Goal: Task Accomplishment & Management: Use online tool/utility

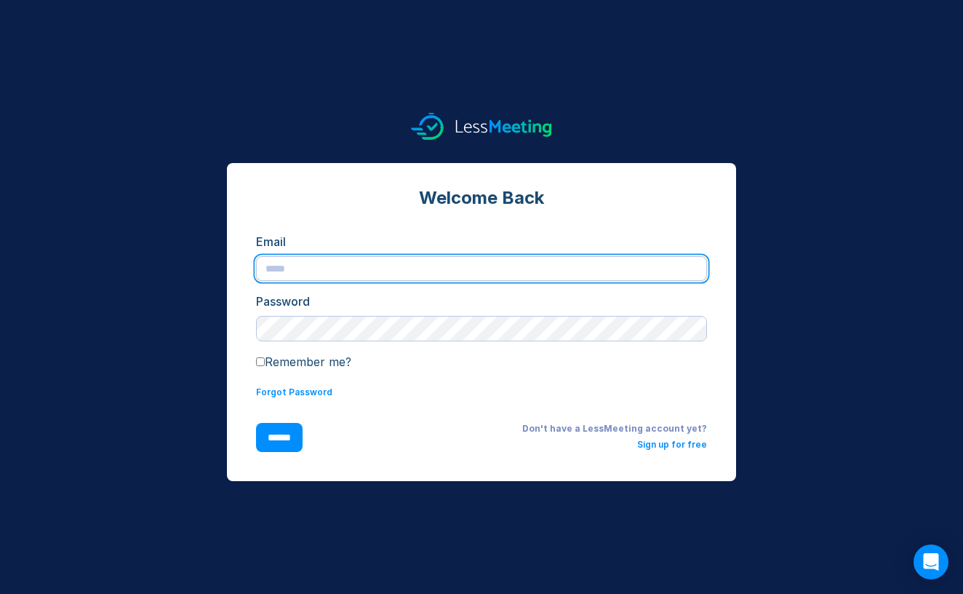
type input "**********"
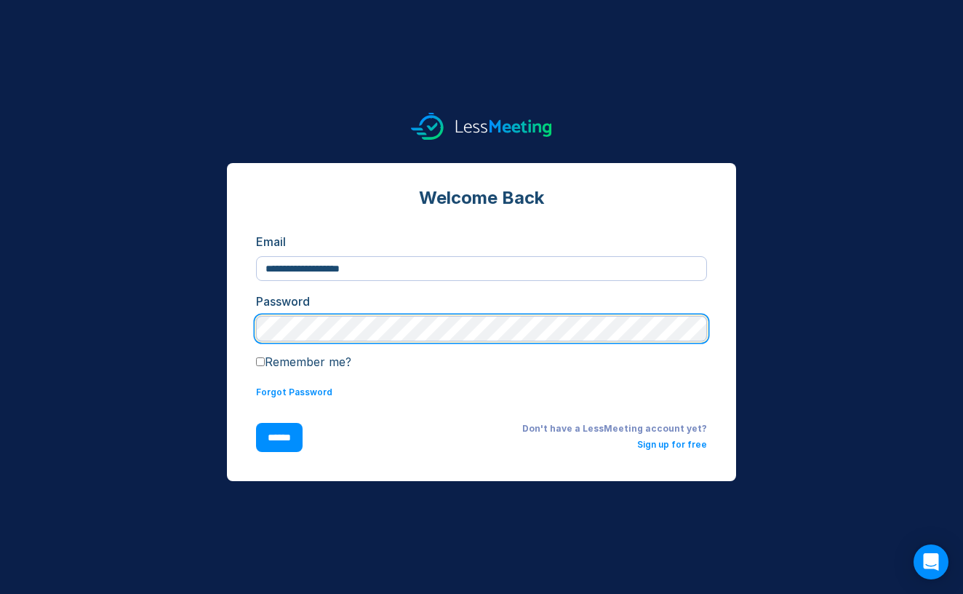
click at [282, 437] on input "******" at bounding box center [279, 437] width 47 height 29
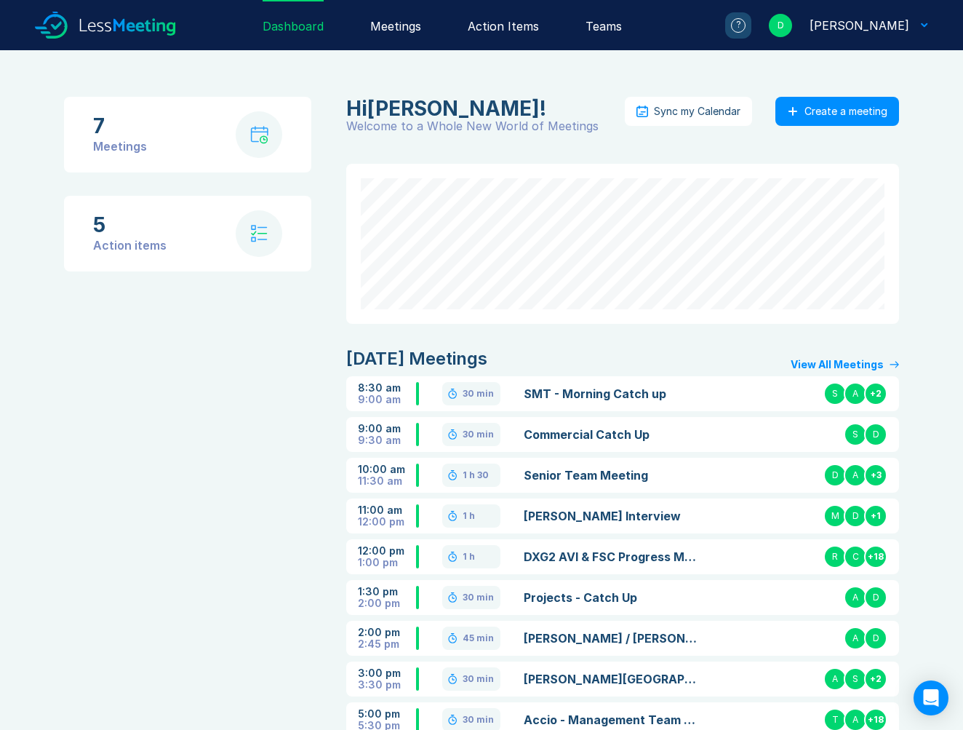
scroll to position [122, 0]
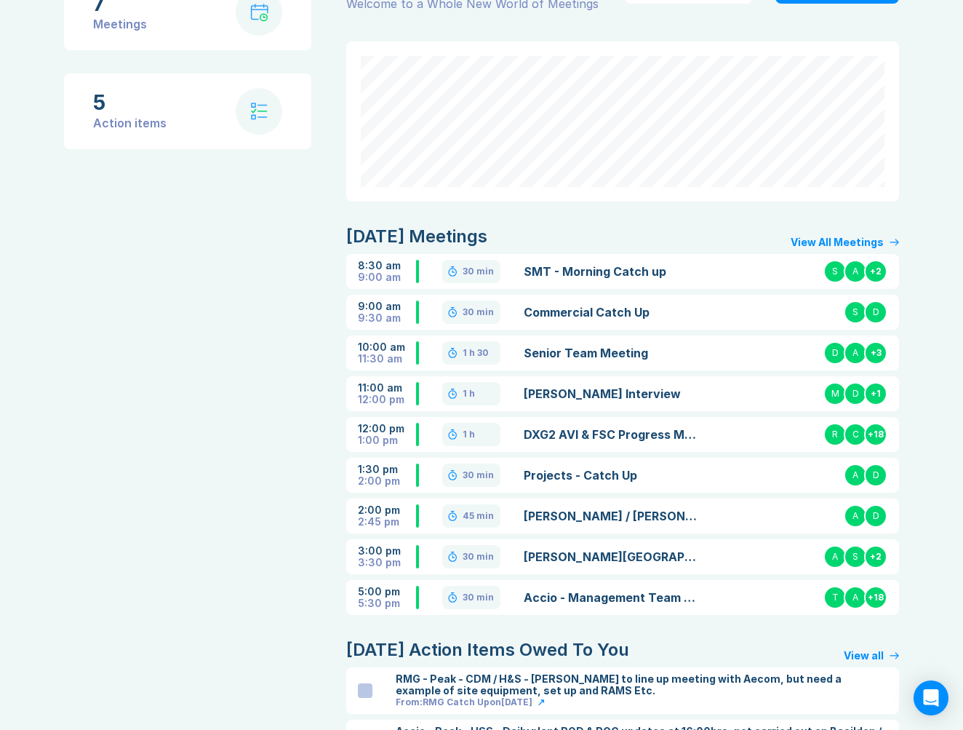
click at [569, 346] on link "Senior Team Meeting" at bounding box center [612, 352] width 177 height 17
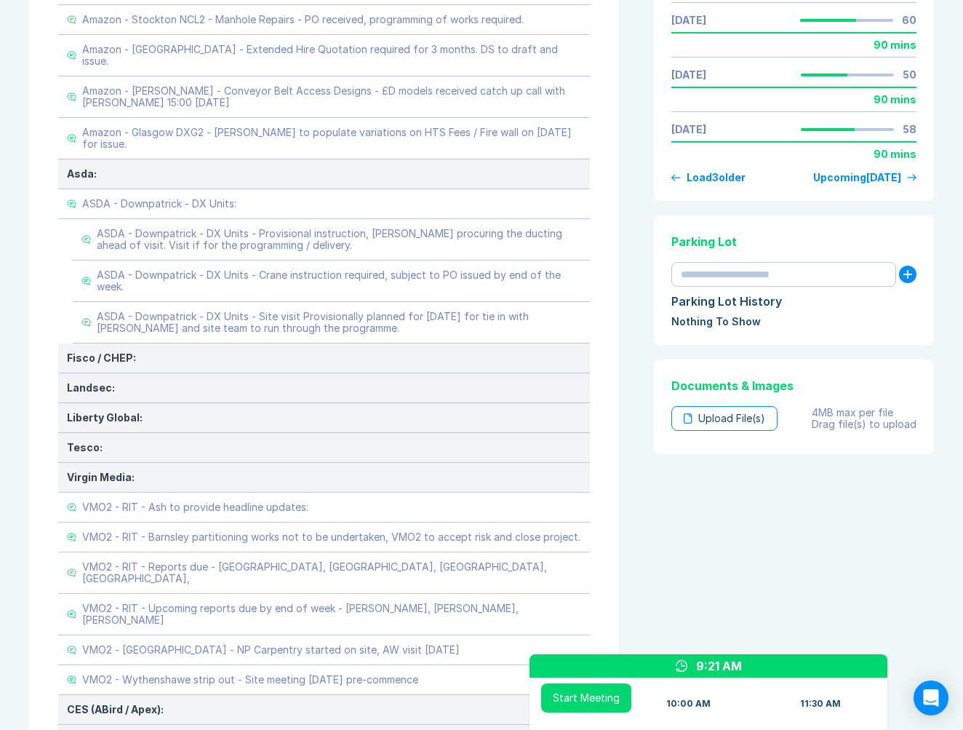
scroll to position [776, 0]
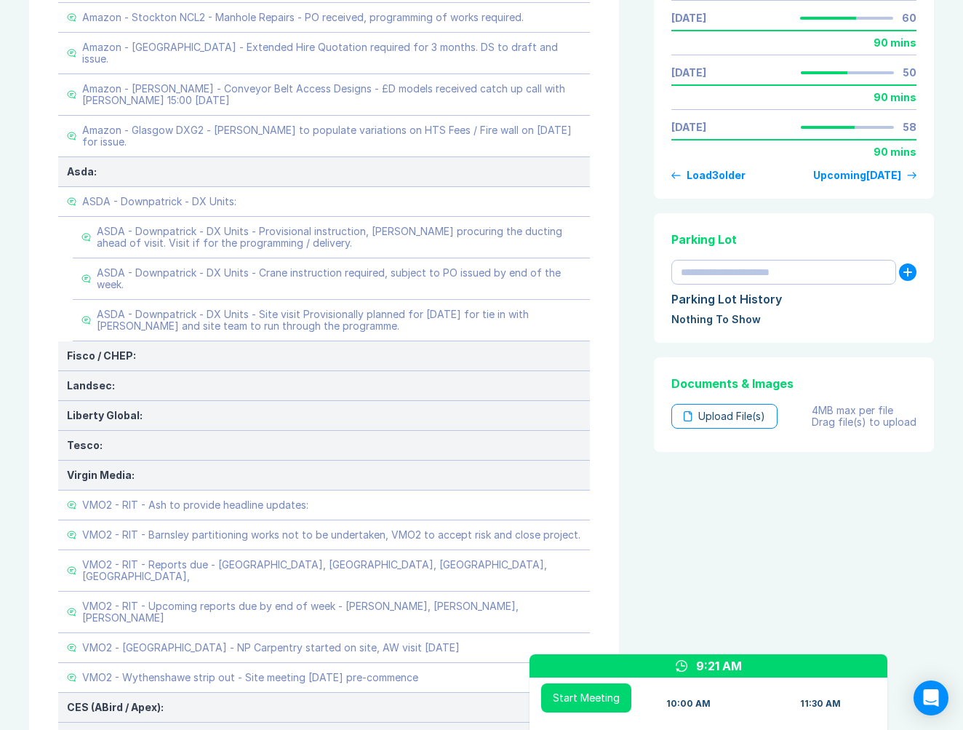
click at [596, 704] on button "Start Meeting" at bounding box center [586, 697] width 90 height 29
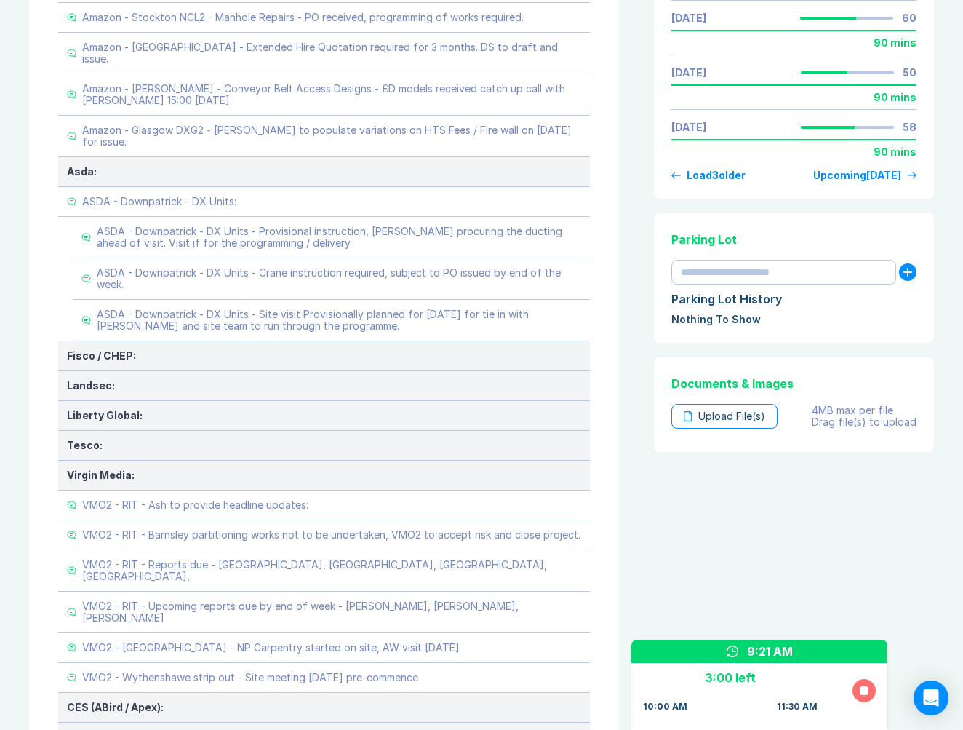
click at [866, 687] on div at bounding box center [864, 690] width 9 height 9
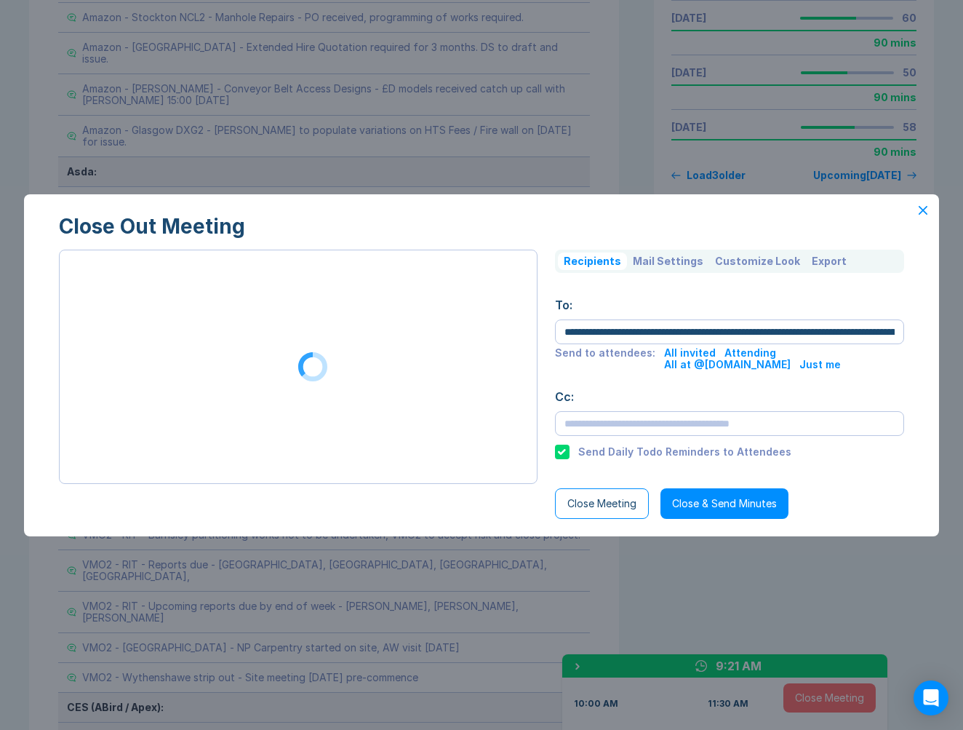
click at [811, 263] on button "Export" at bounding box center [829, 260] width 47 height 17
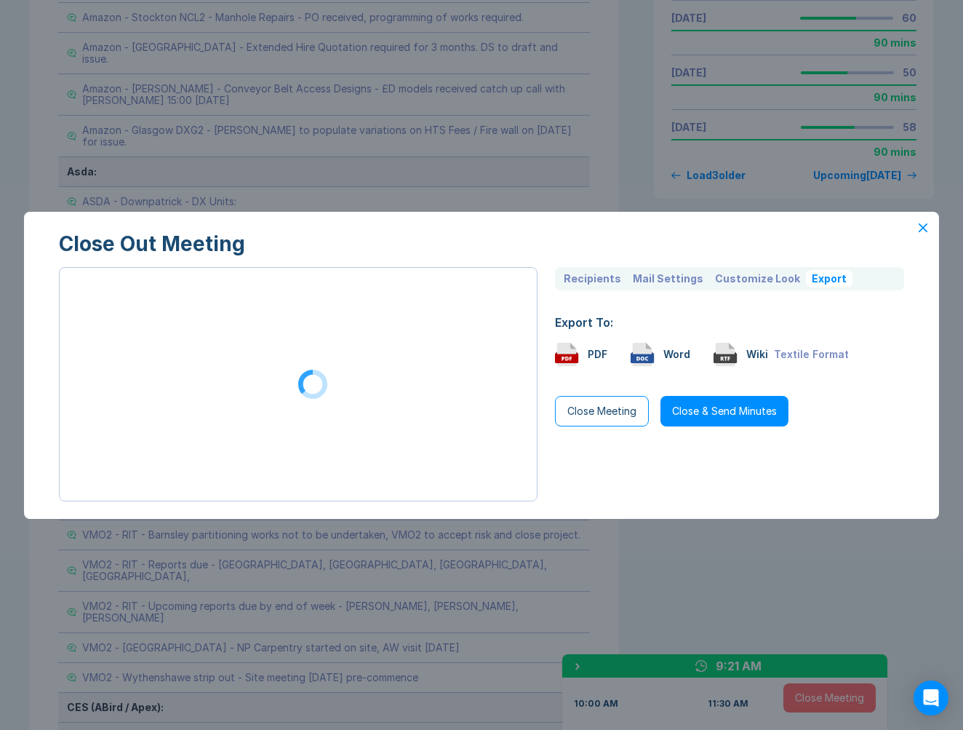
click at [675, 356] on div "Word" at bounding box center [676, 354] width 27 height 12
click at [922, 228] on icon at bounding box center [923, 226] width 7 height 7
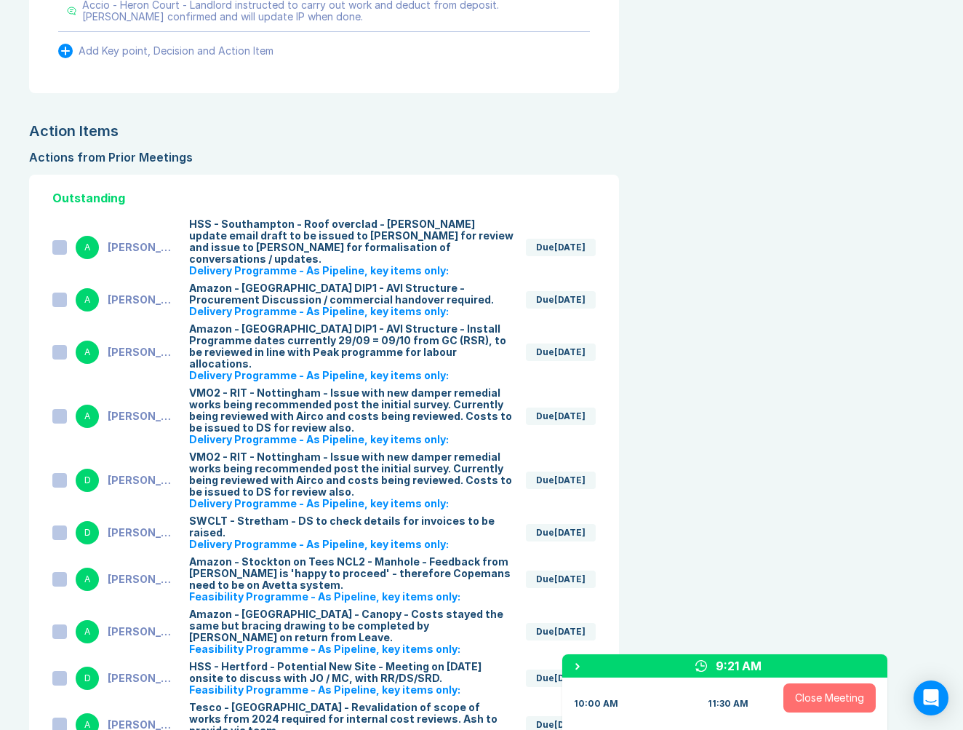
scroll to position [4239, 0]
click at [168, 242] on div "[PERSON_NAME]" at bounding box center [143, 248] width 70 height 12
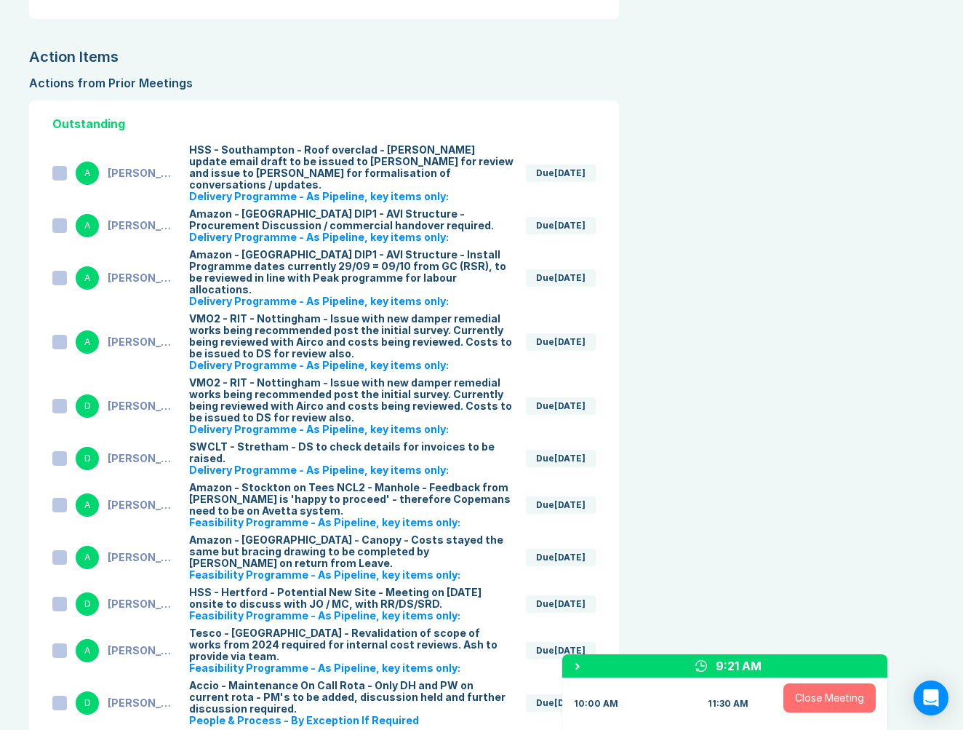
scroll to position [4313, 0]
click at [56, 218] on div at bounding box center [59, 225] width 15 height 15
click at [62, 270] on div at bounding box center [59, 277] width 15 height 15
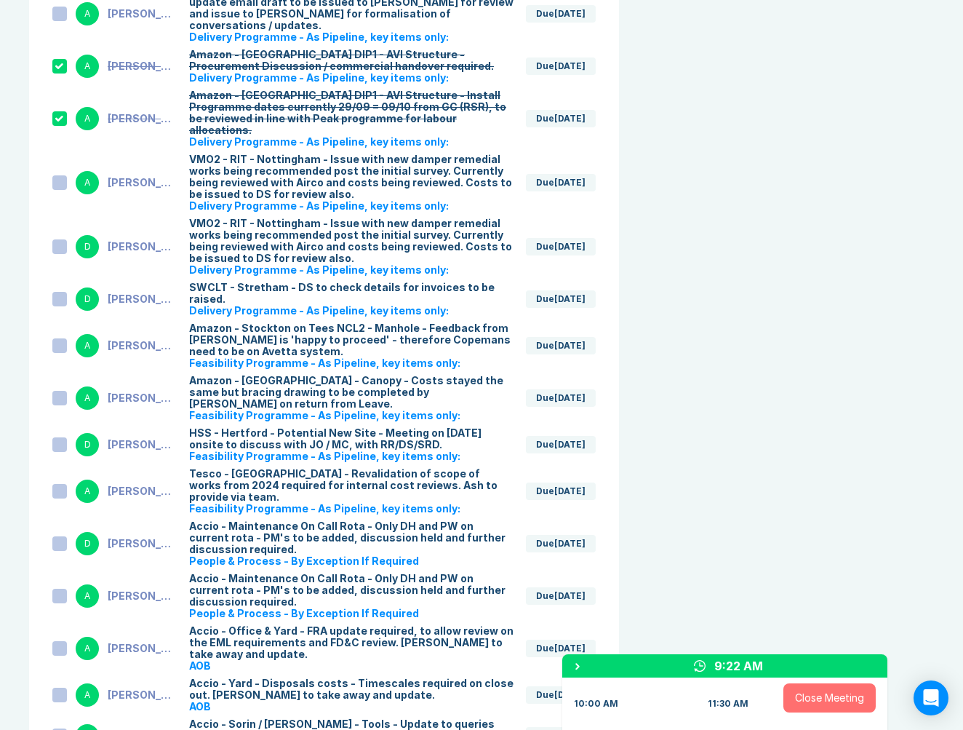
scroll to position [4480, 0]
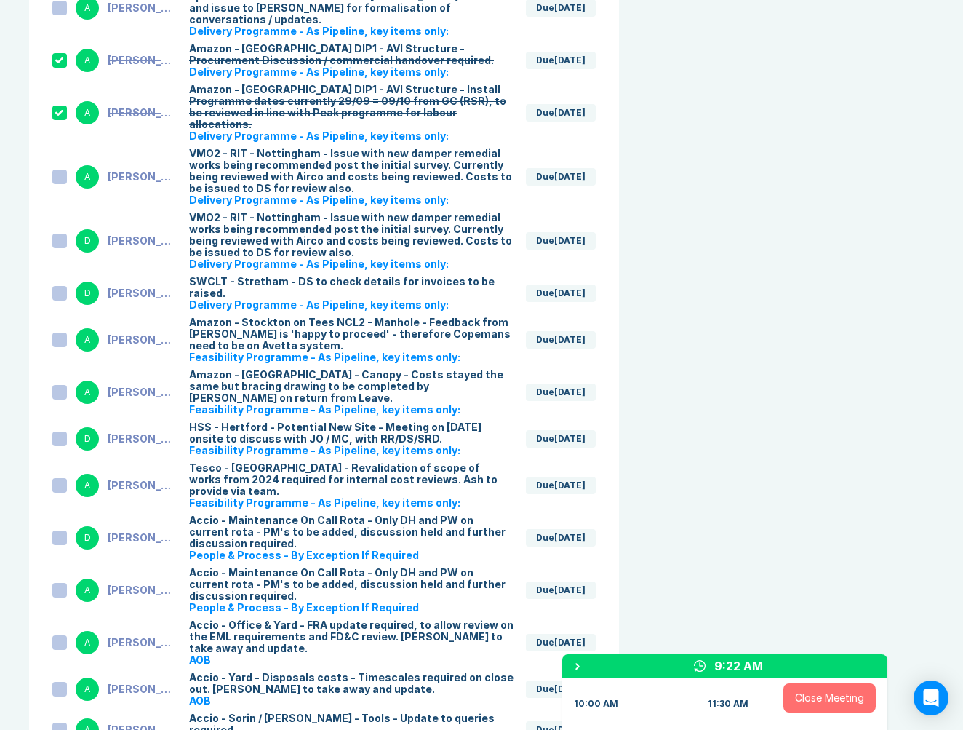
click at [60, 286] on div at bounding box center [59, 293] width 15 height 15
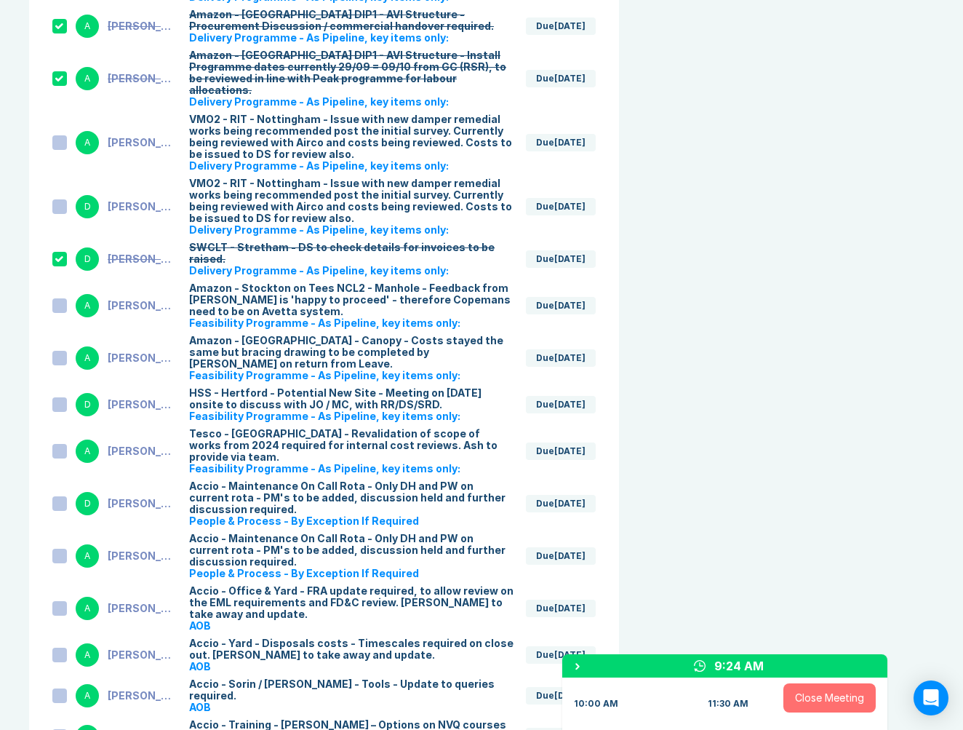
click at [62, 298] on div at bounding box center [59, 305] width 15 height 15
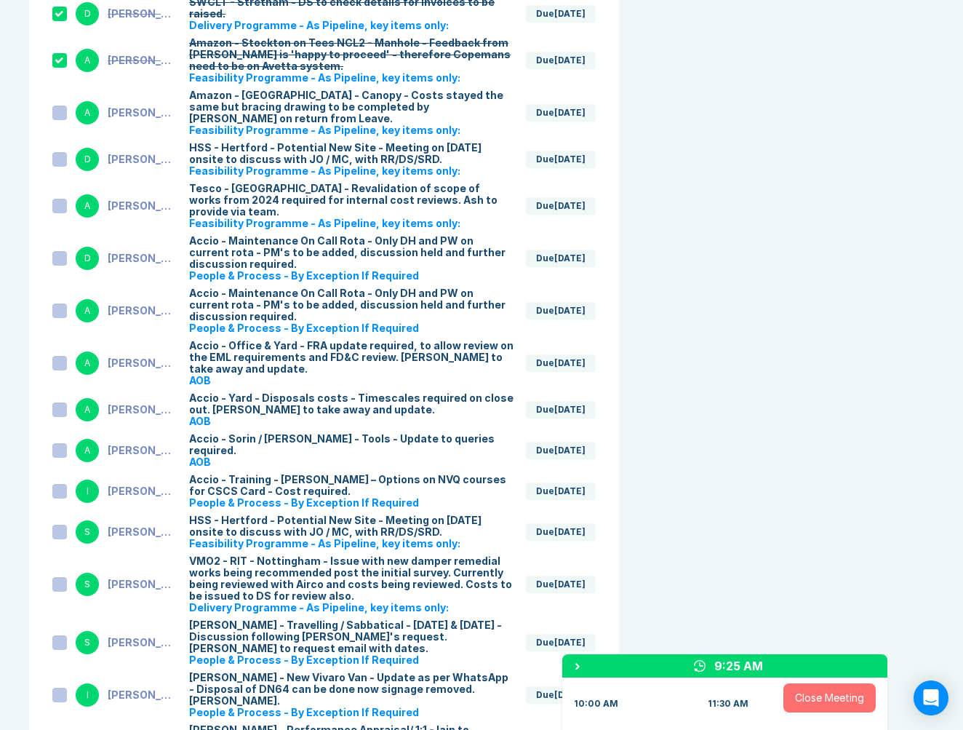
scroll to position [4756, 0]
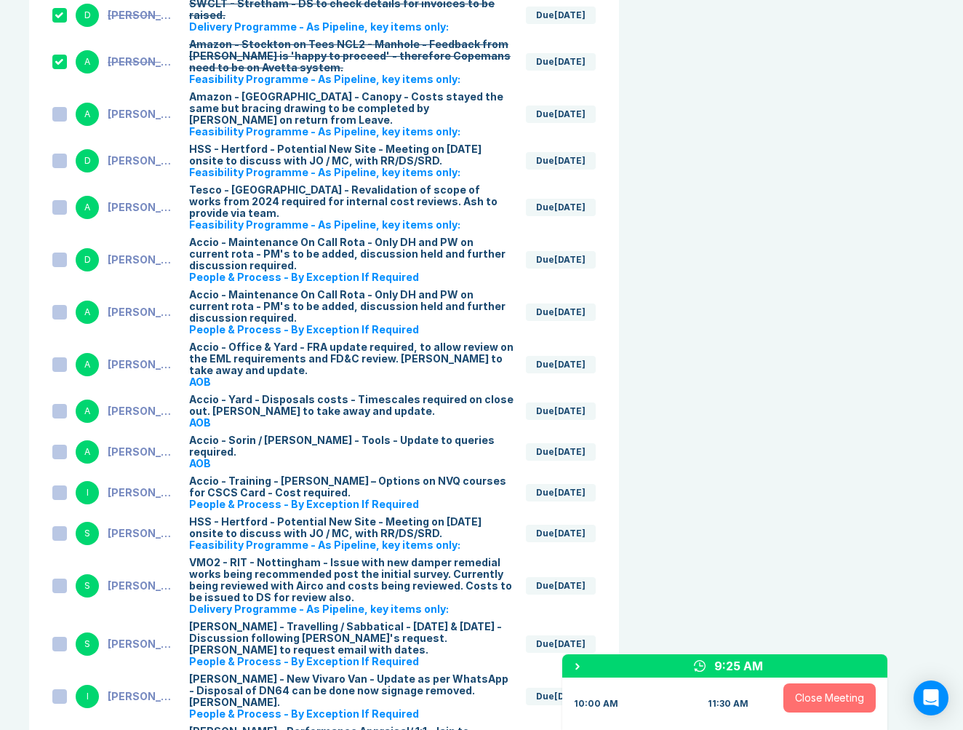
click at [60, 305] on div at bounding box center [59, 312] width 15 height 15
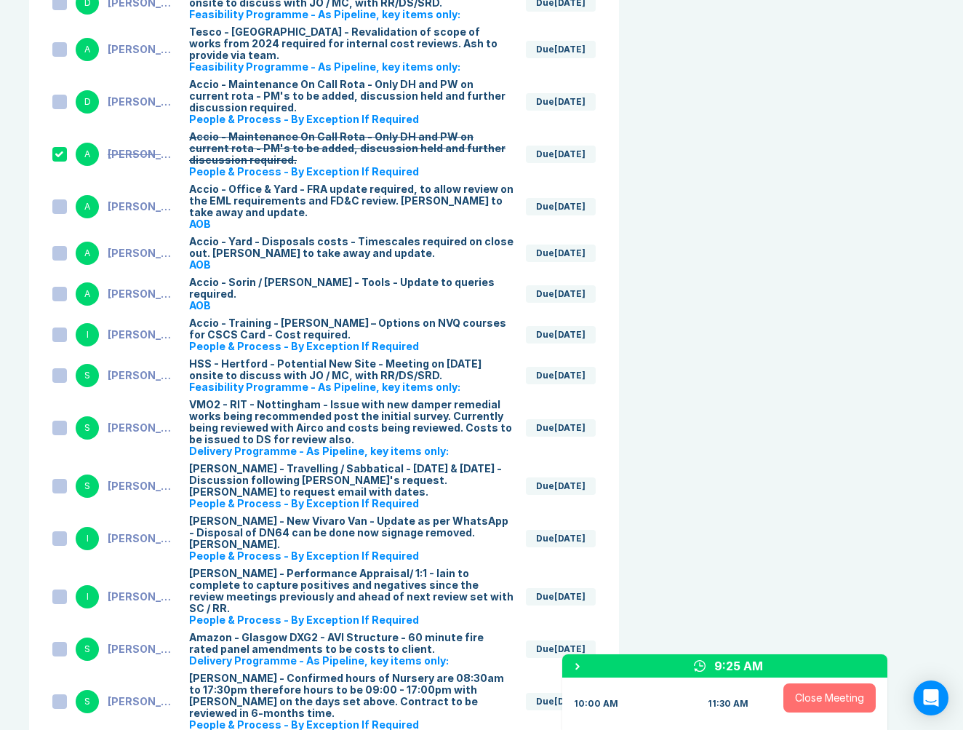
scroll to position [4925, 0]
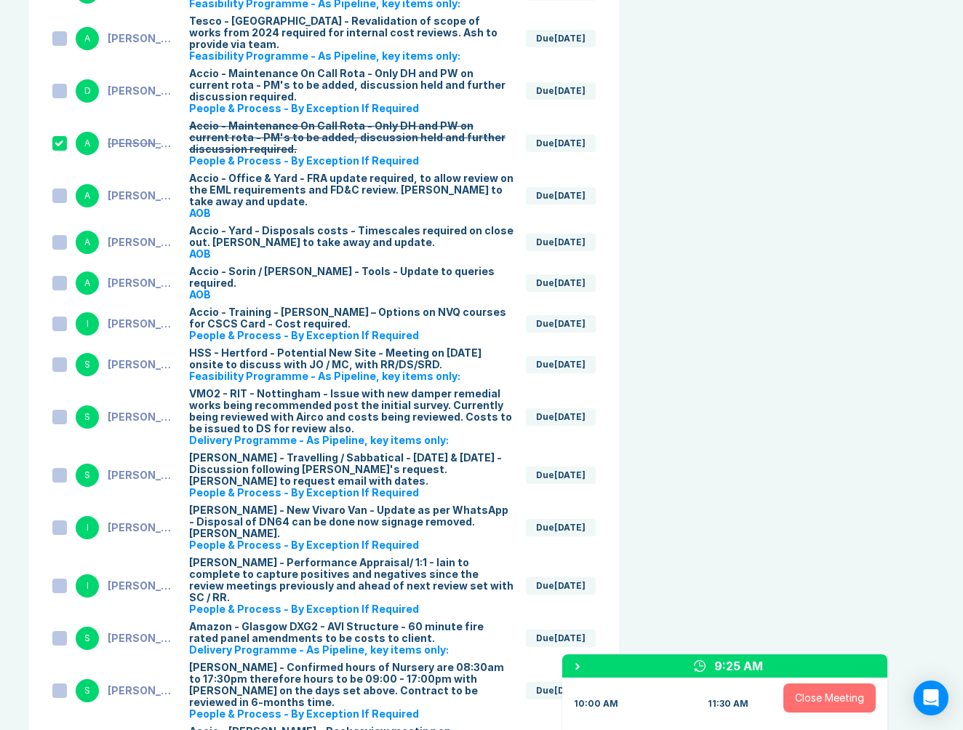
click at [63, 276] on div at bounding box center [59, 283] width 15 height 15
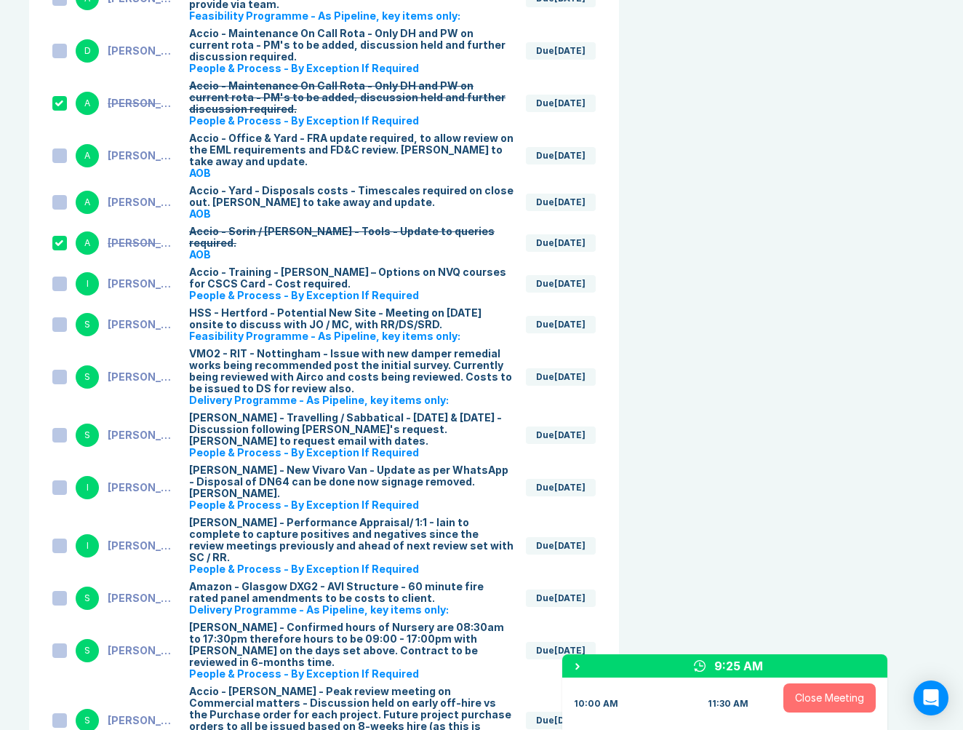
scroll to position [4968, 0]
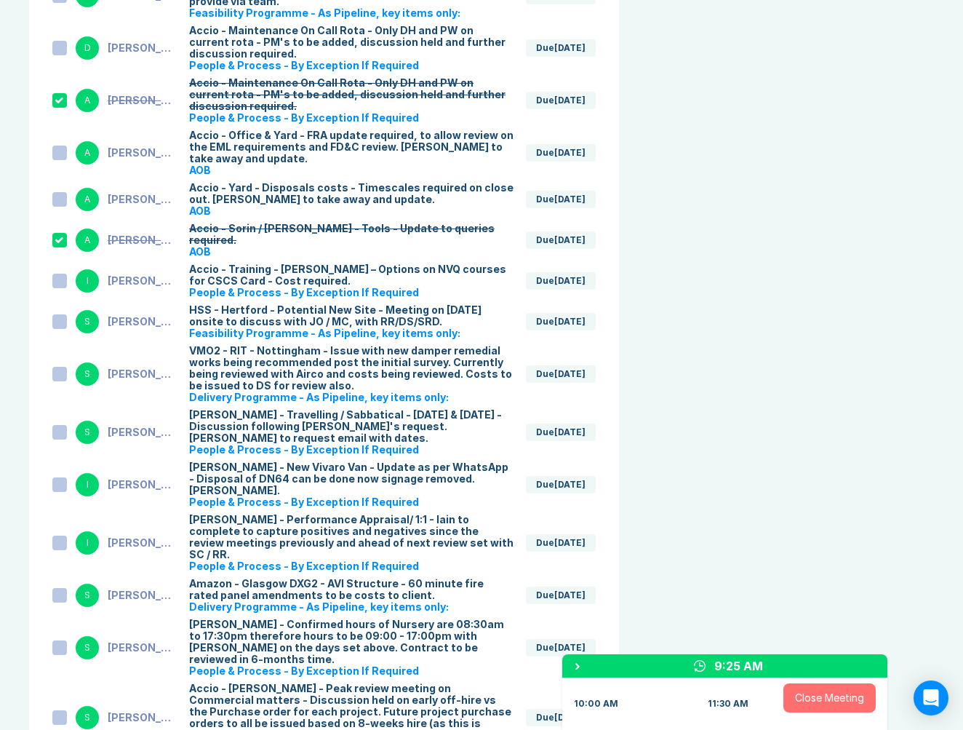
click at [163, 316] on div "[PERSON_NAME]" at bounding box center [143, 322] width 70 height 12
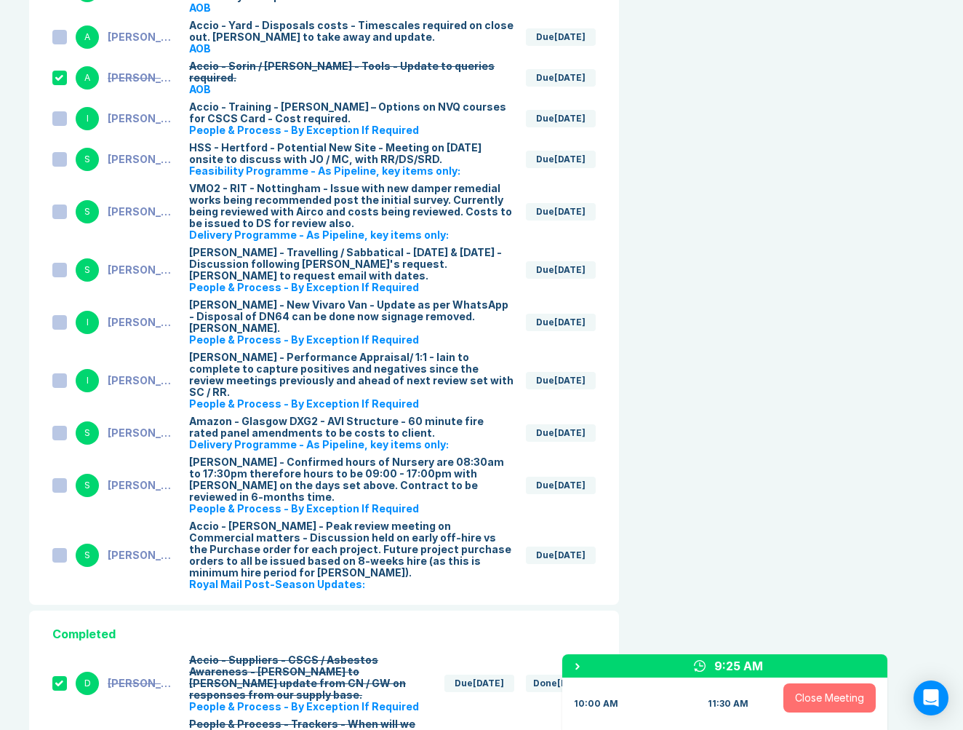
scroll to position [5134, 0]
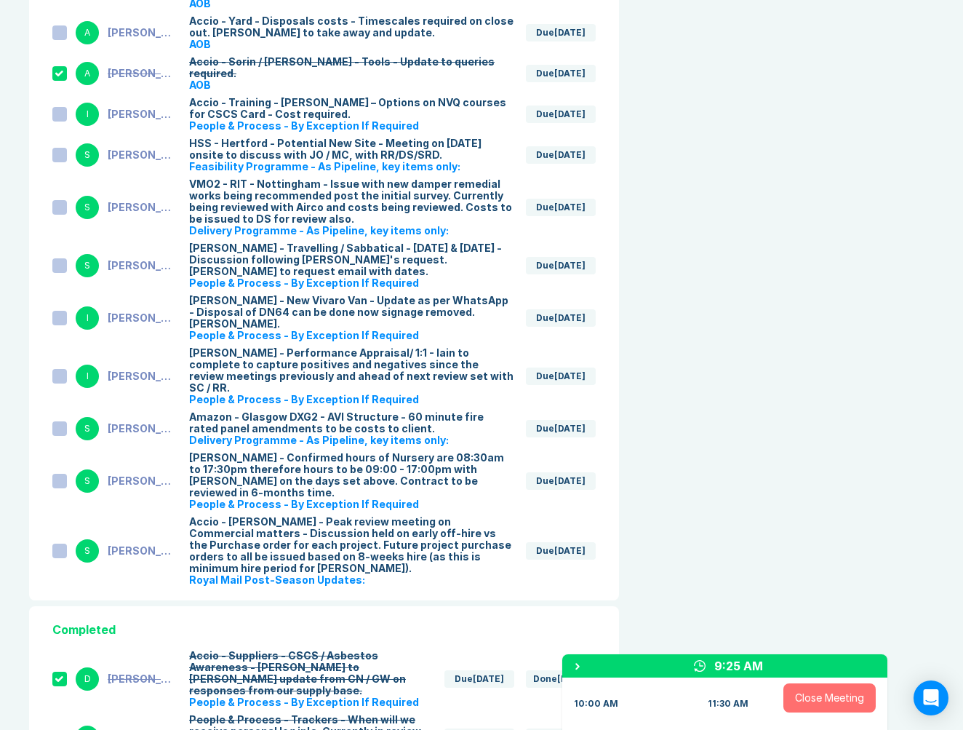
click at [168, 312] on div "[PERSON_NAME]" at bounding box center [143, 318] width 70 height 12
click at [56, 258] on div at bounding box center [59, 265] width 15 height 15
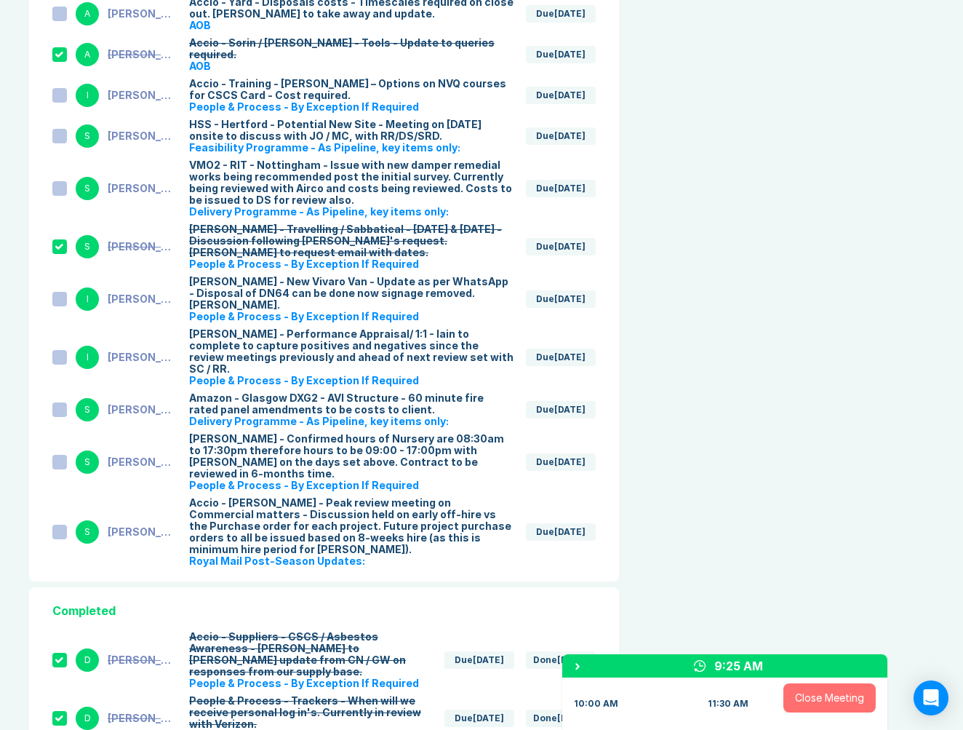
scroll to position [5160, 0]
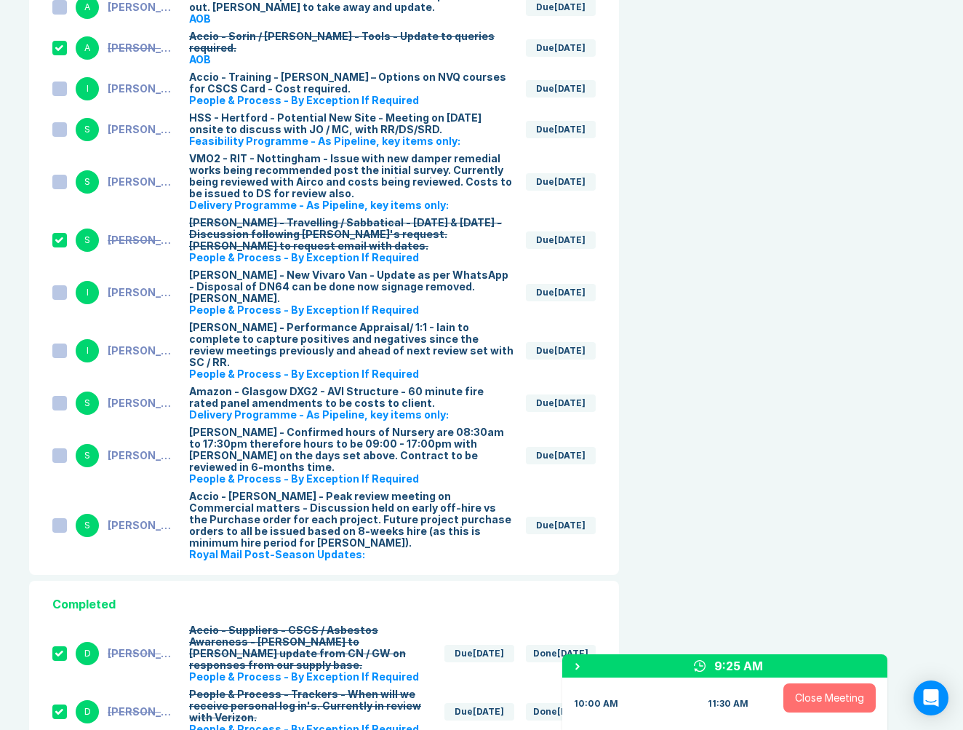
click at [183, 322] on div "I [PERSON_NAME] Accio - [PERSON_NAME] - Performance Appraisal/ 1:1 - Iain to co…" at bounding box center [323, 351] width 543 height 58
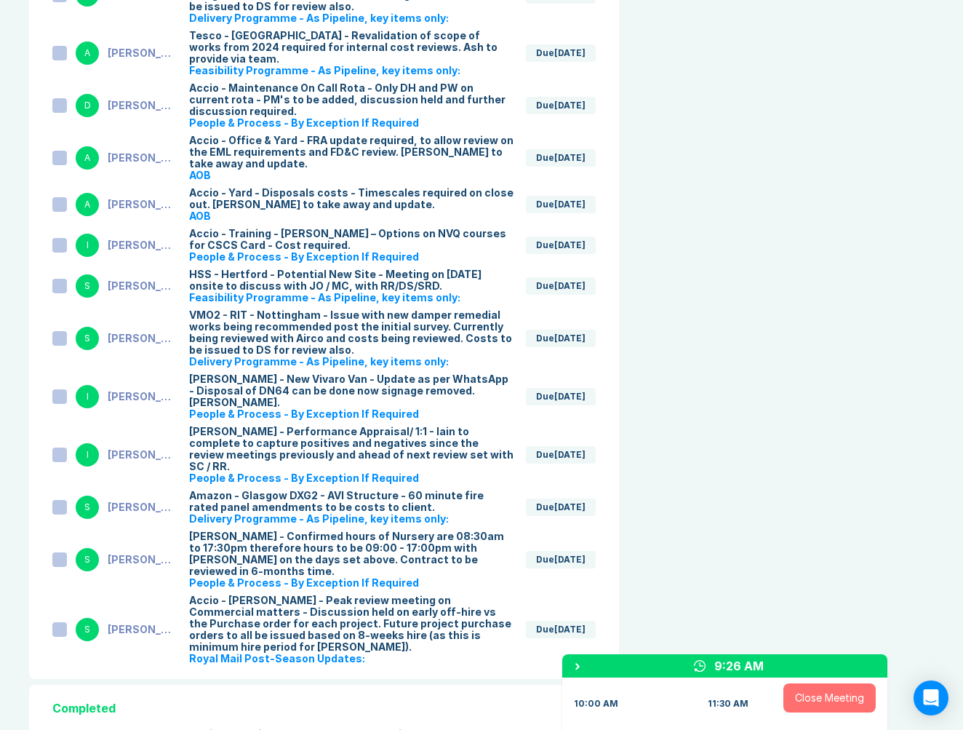
scroll to position [4714, 0]
